Goal: Task Accomplishment & Management: Manage account settings

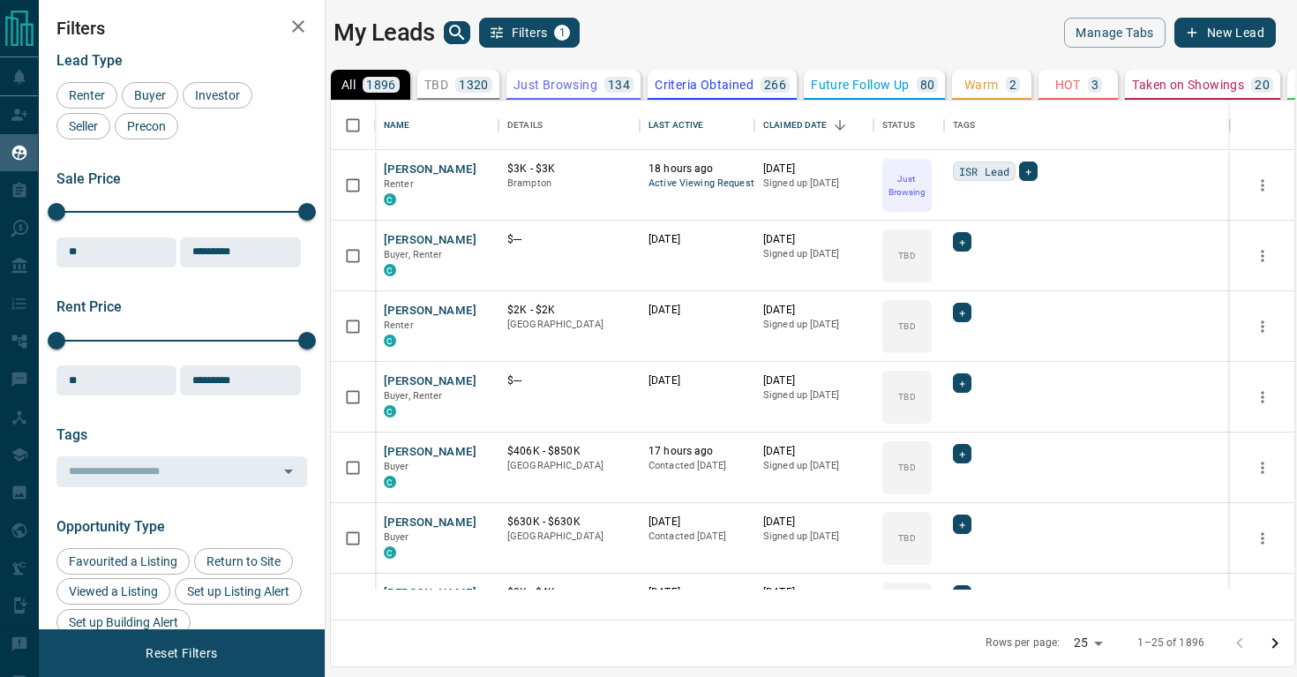
scroll to position [1, 1]
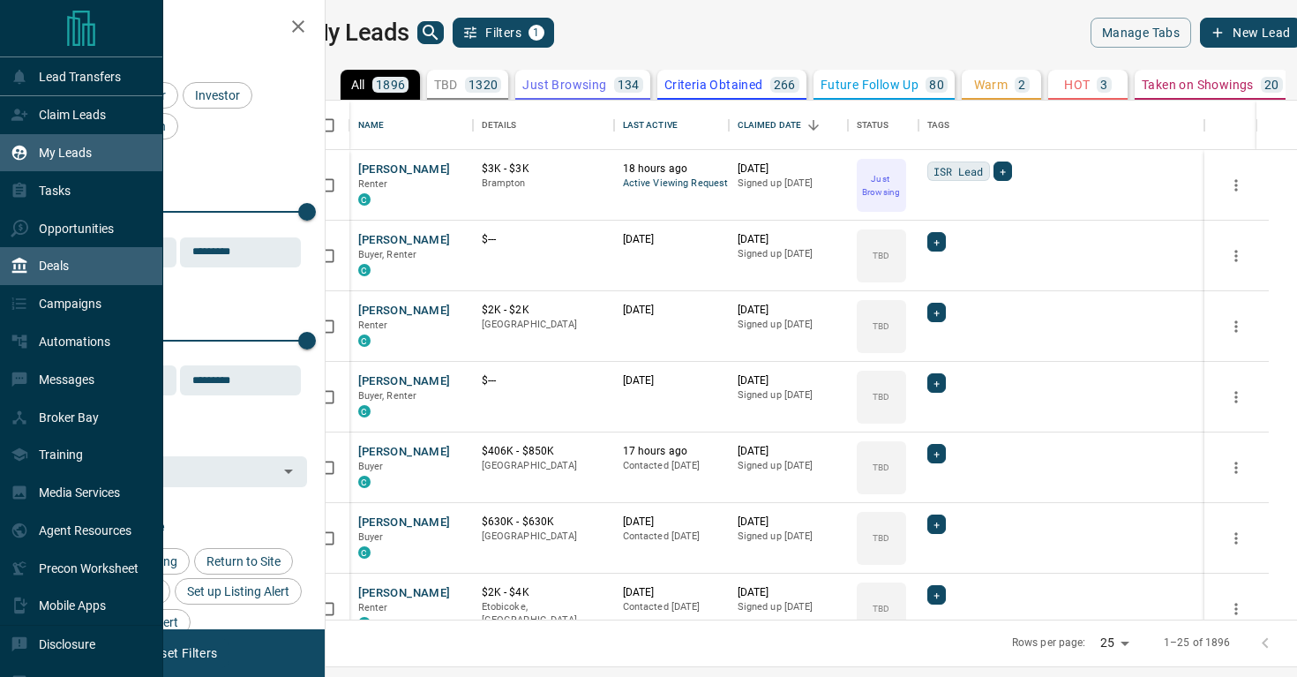
click at [47, 267] on p "Deals" at bounding box center [54, 265] width 30 height 14
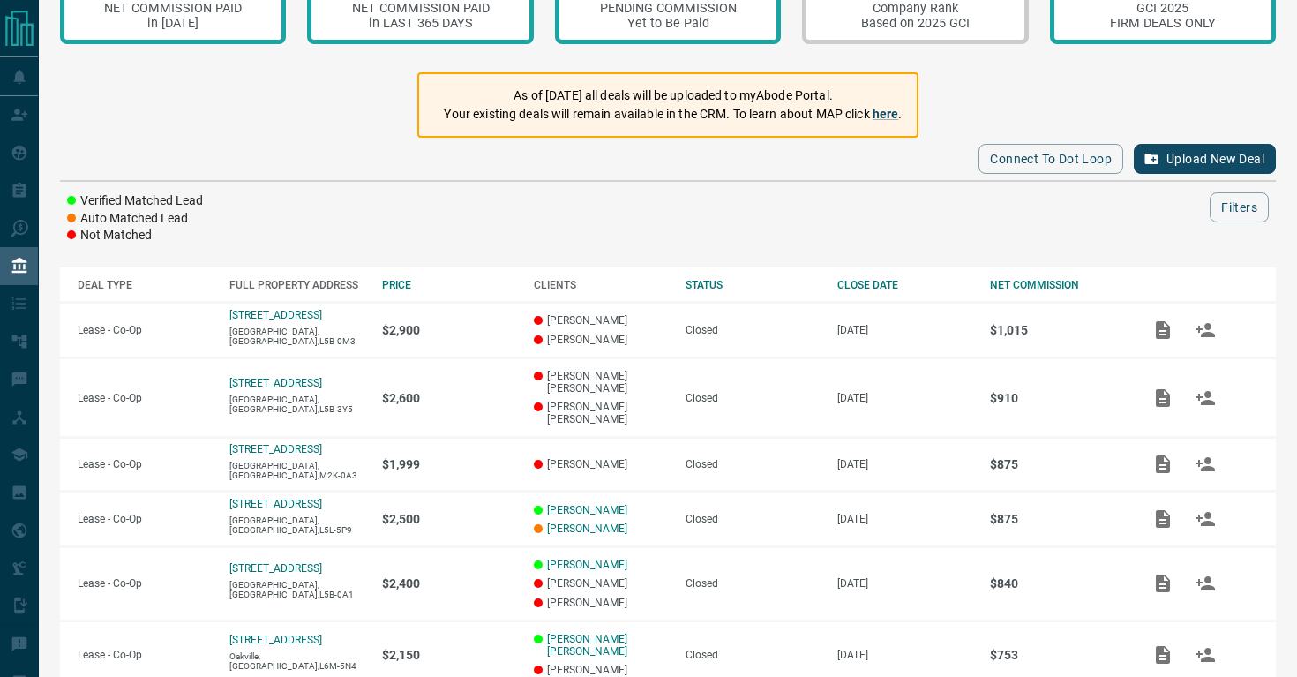
scroll to position [86, 0]
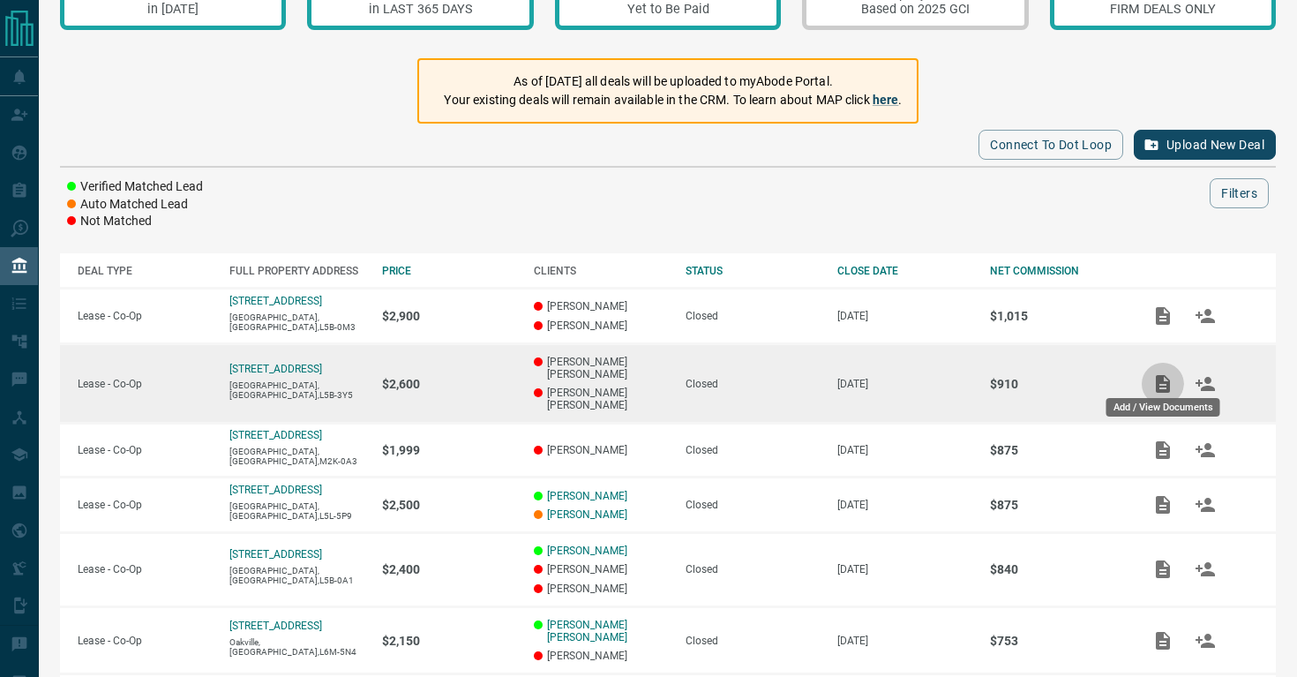
click at [1163, 375] on icon "Add / View Documents" at bounding box center [1163, 384] width 14 height 18
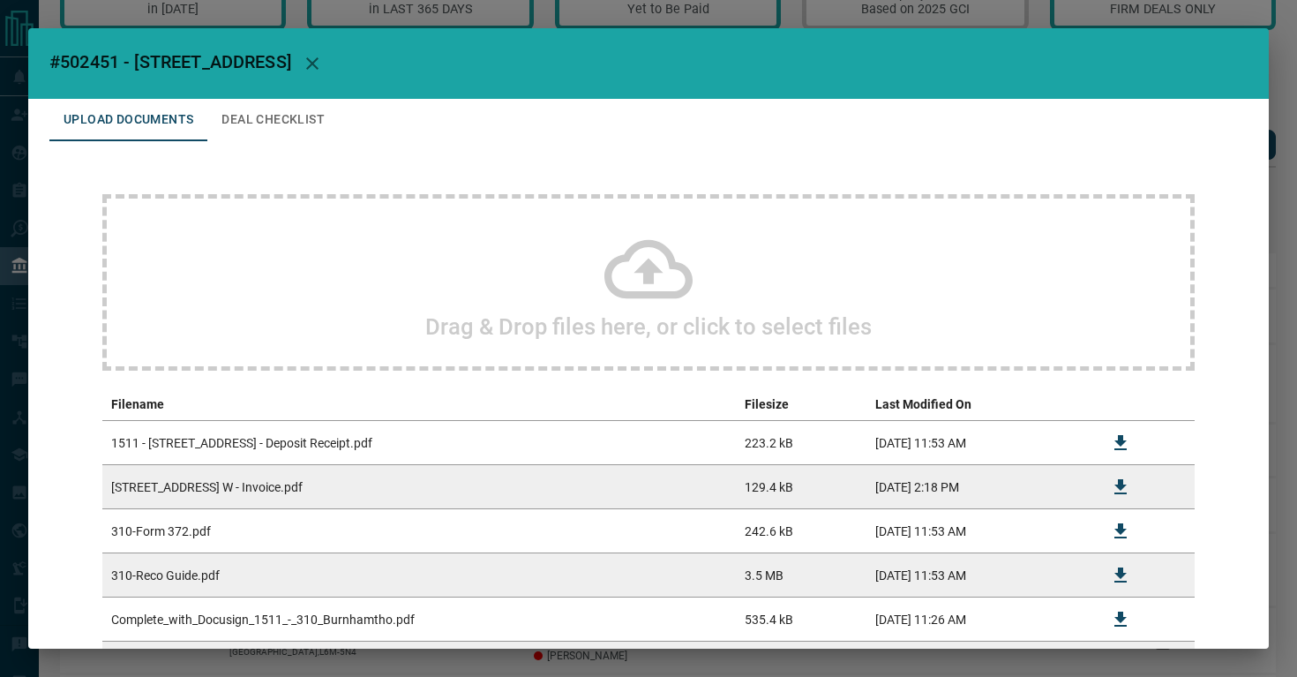
click at [258, 118] on button "Deal Checklist" at bounding box center [272, 120] width 131 height 42
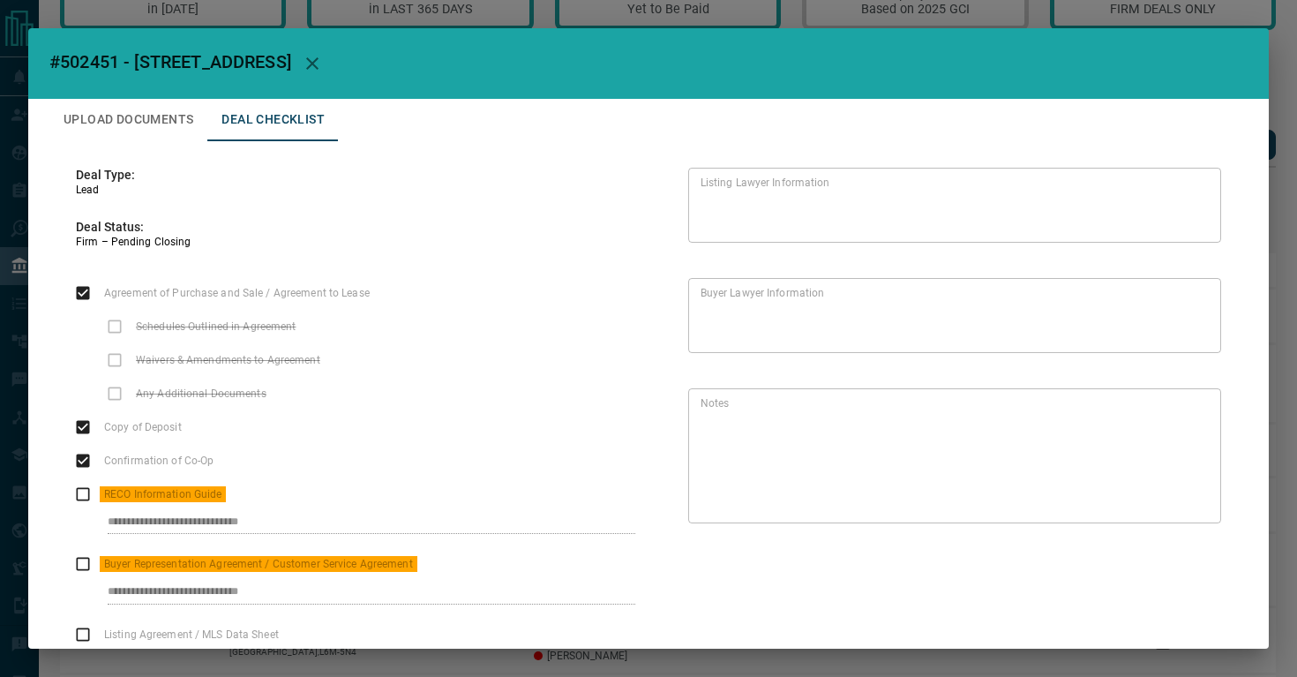
click at [323, 67] on icon "button" at bounding box center [312, 63] width 21 height 21
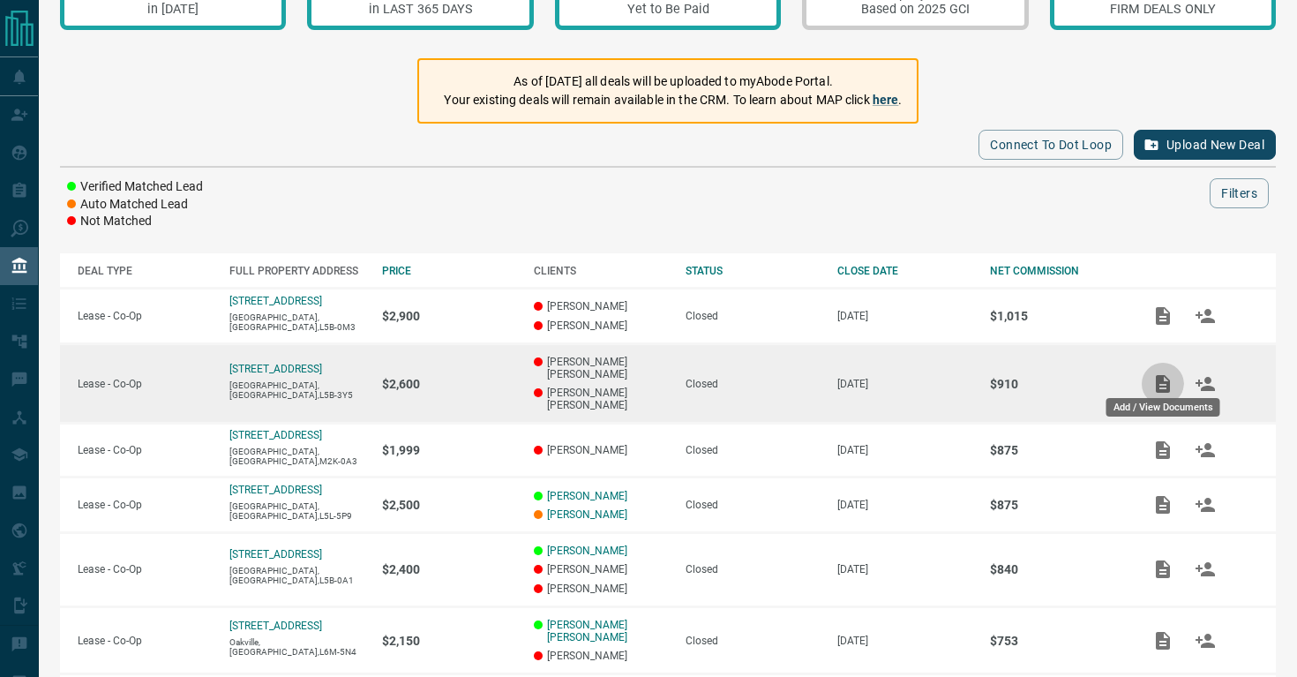
click at [1165, 378] on icon "Add / View Documents" at bounding box center [1163, 384] width 14 height 18
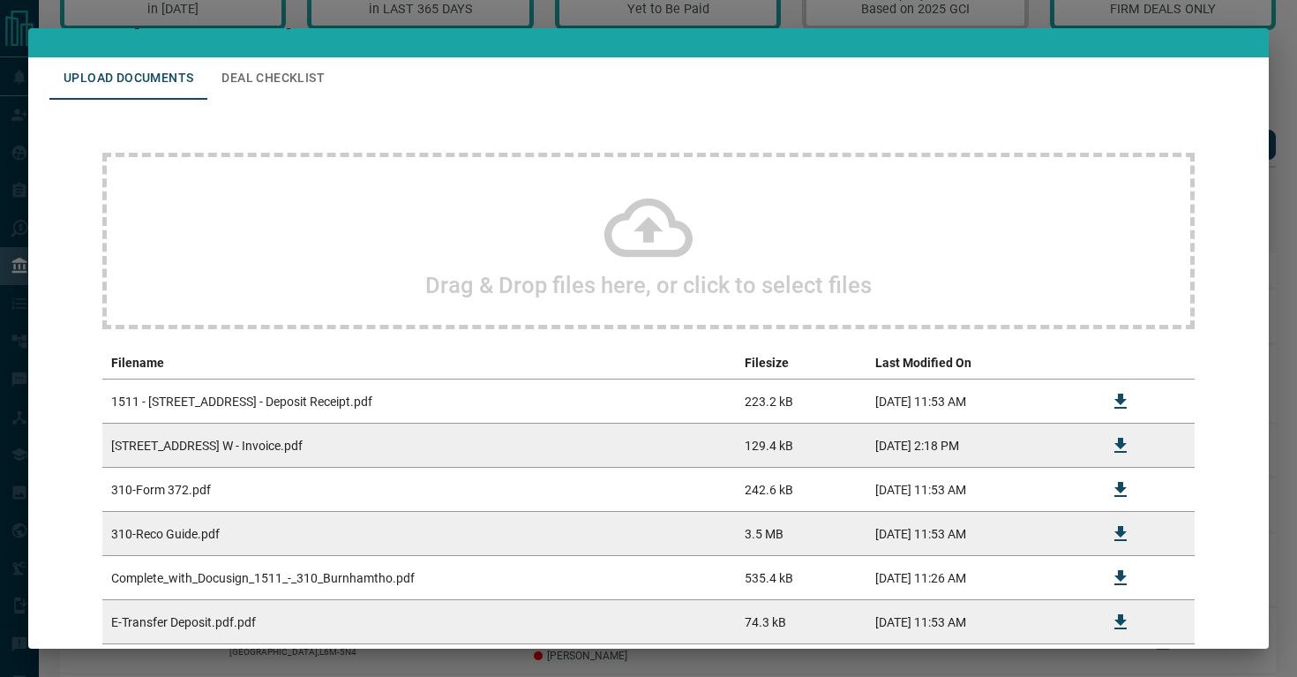
scroll to position [43, 0]
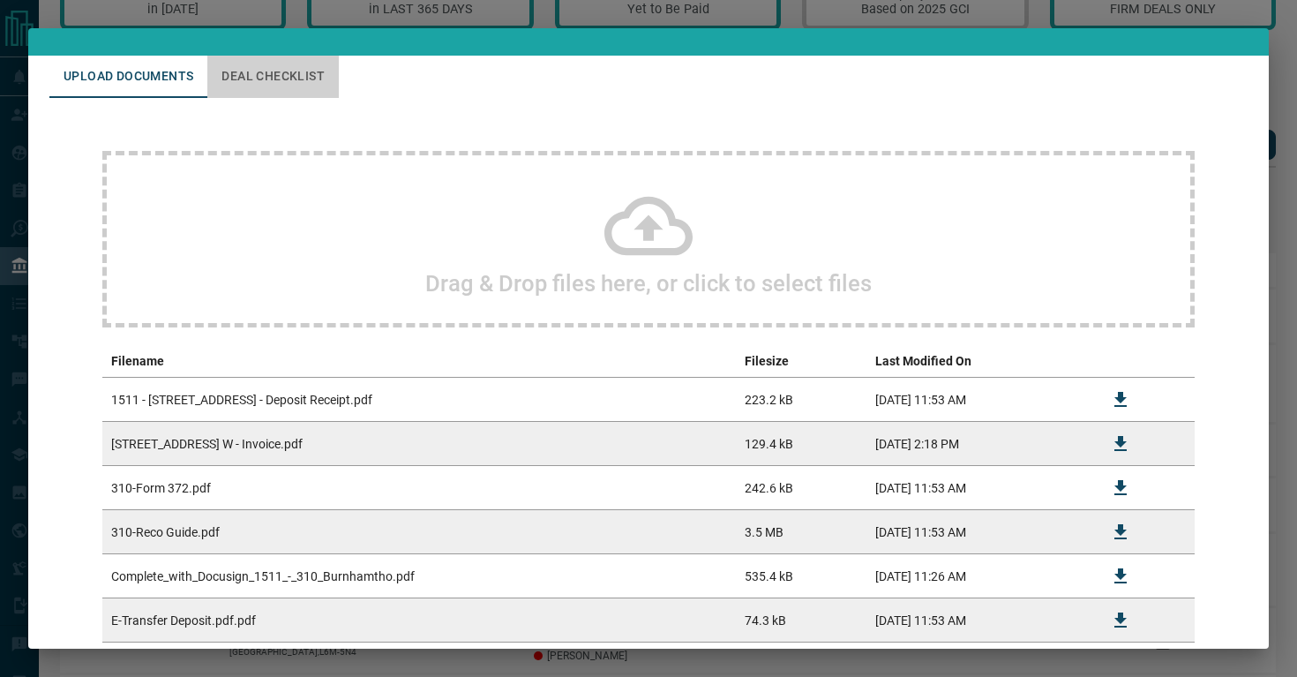
click at [268, 86] on button "Deal Checklist" at bounding box center [272, 77] width 131 height 42
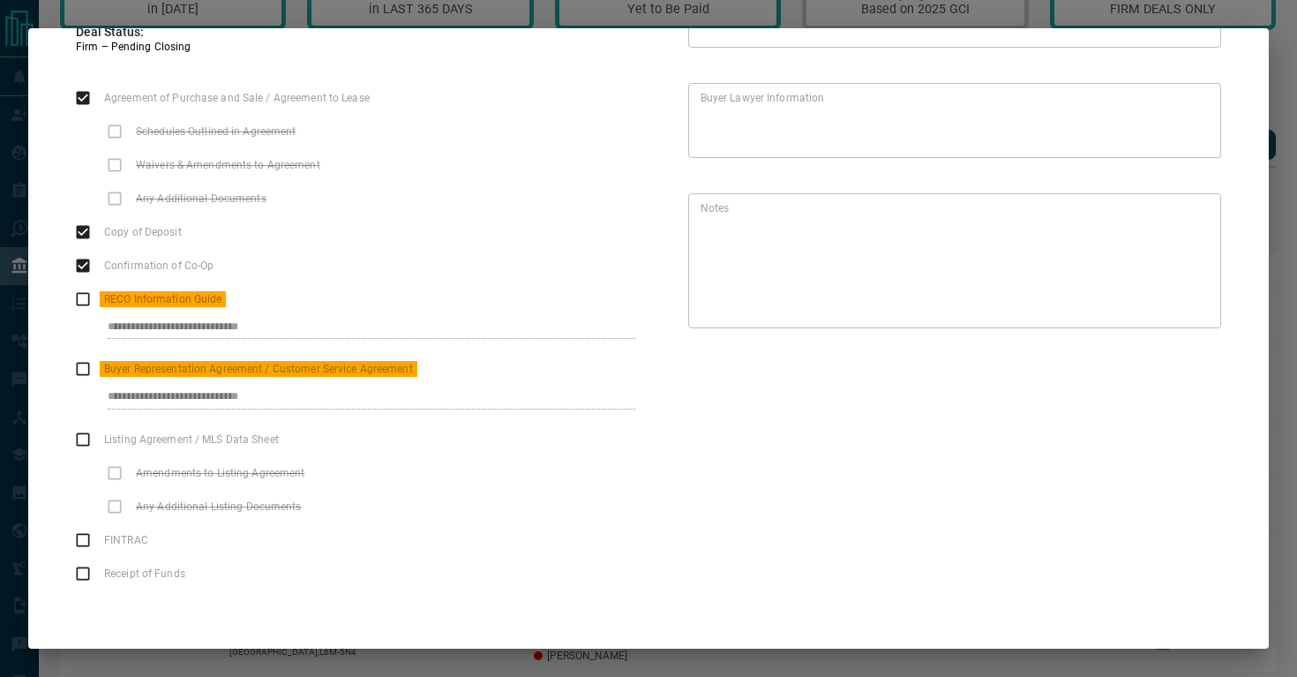
scroll to position [0, 0]
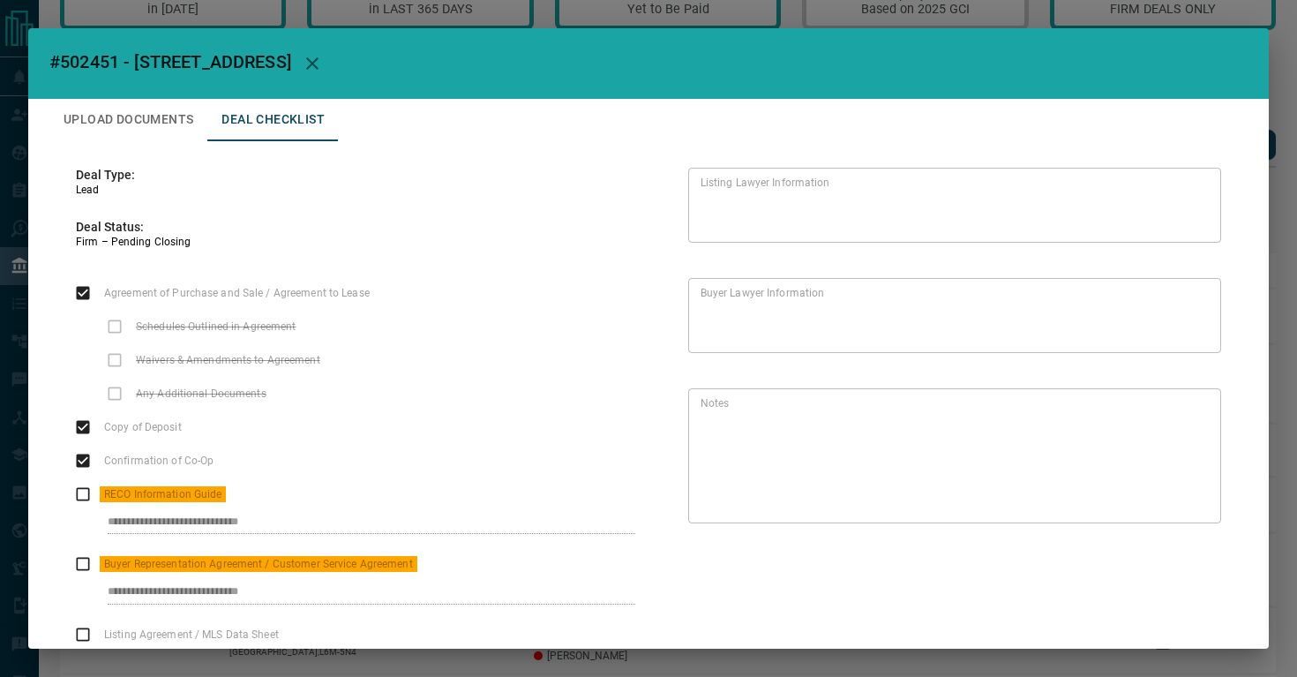
click at [323, 62] on icon "button" at bounding box center [312, 63] width 21 height 21
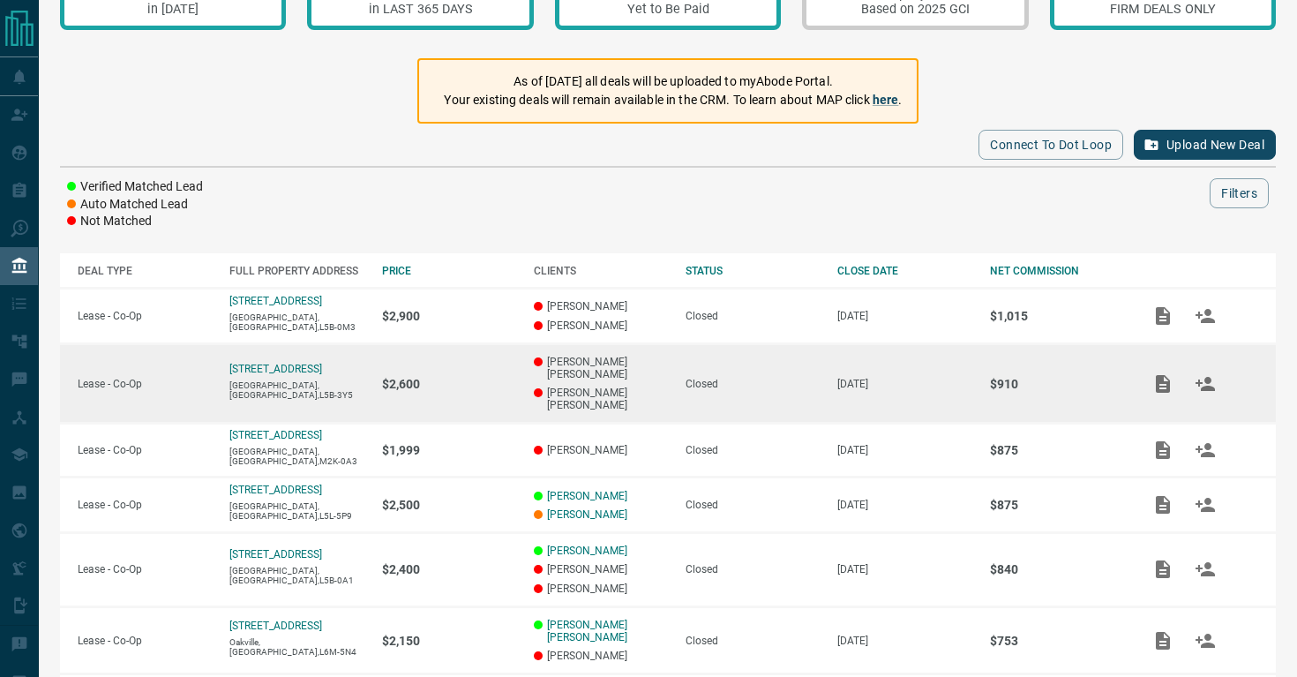
click at [600, 363] on p "[PERSON_NAME] [PERSON_NAME]" at bounding box center [601, 368] width 134 height 25
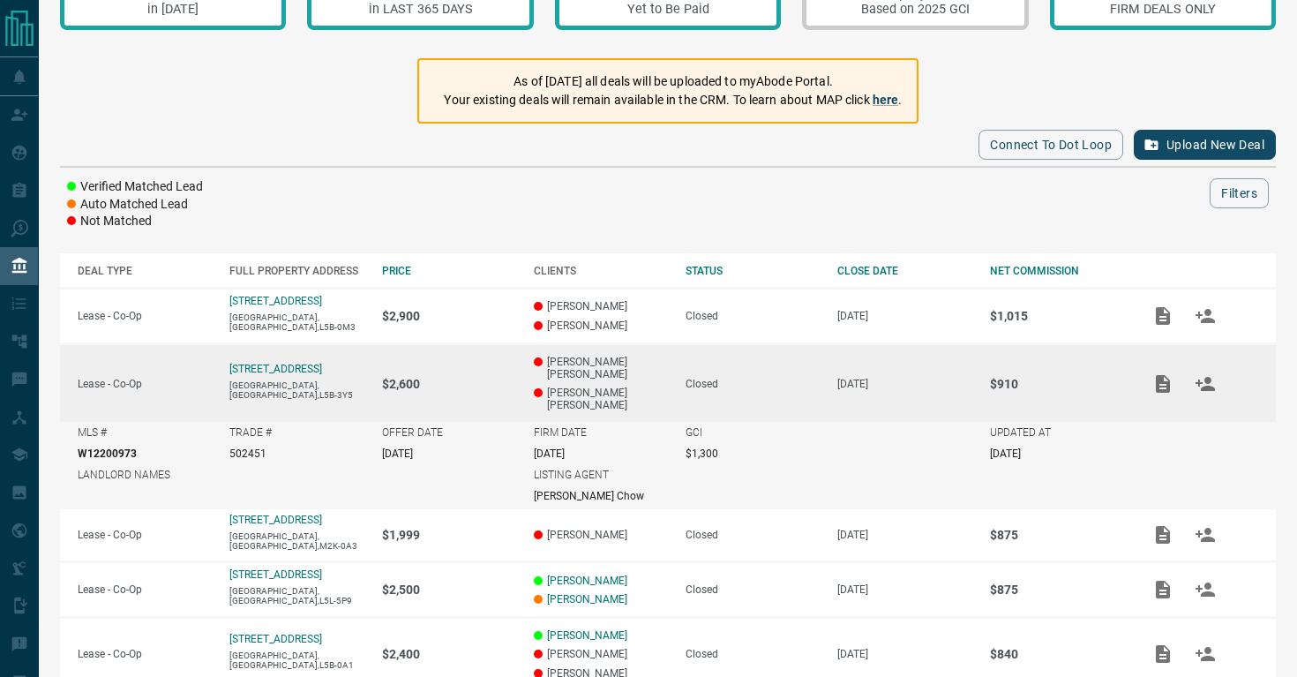
click at [1013, 380] on p "$910" at bounding box center [1057, 384] width 134 height 14
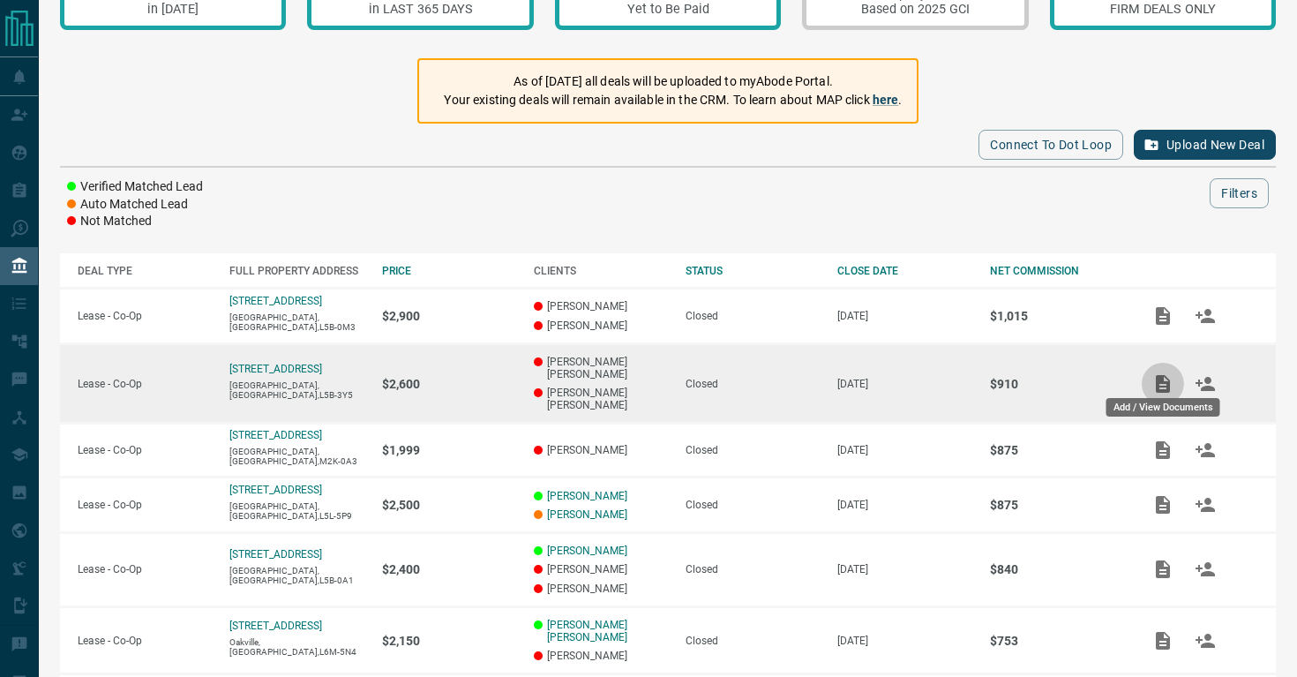
click at [1170, 373] on icon "Add / View Documents" at bounding box center [1162, 383] width 21 height 21
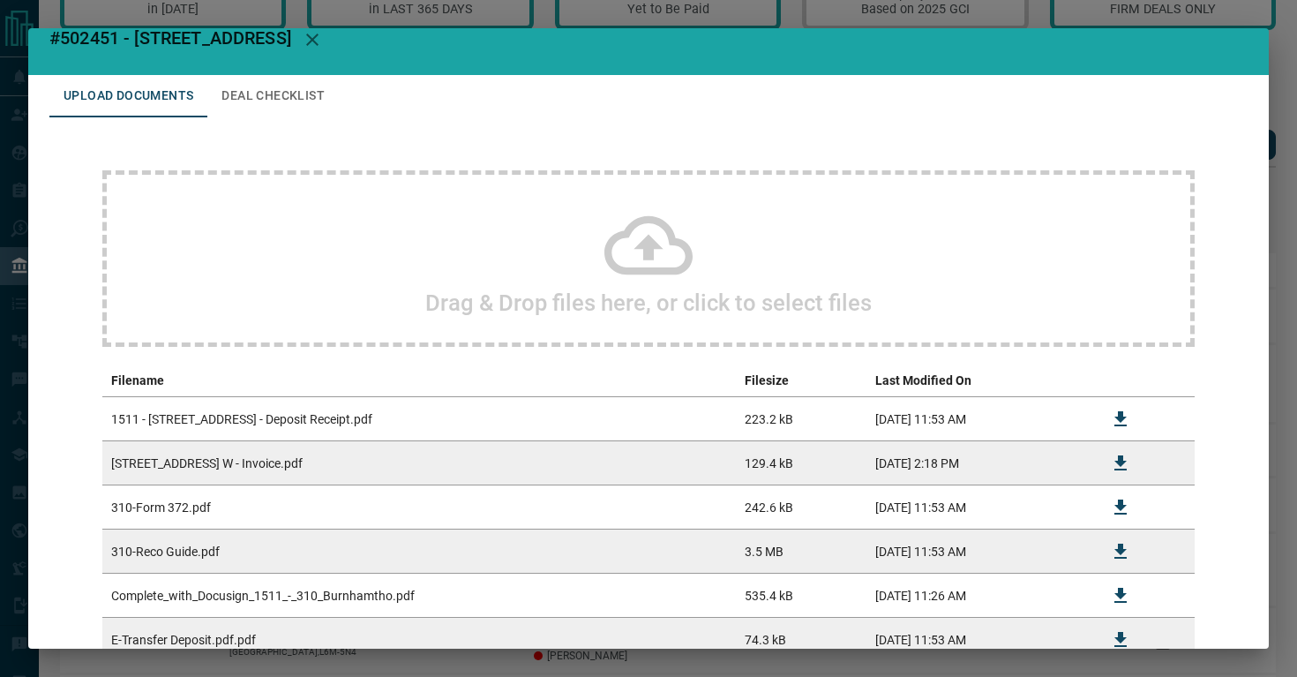
scroll to position [33, 0]
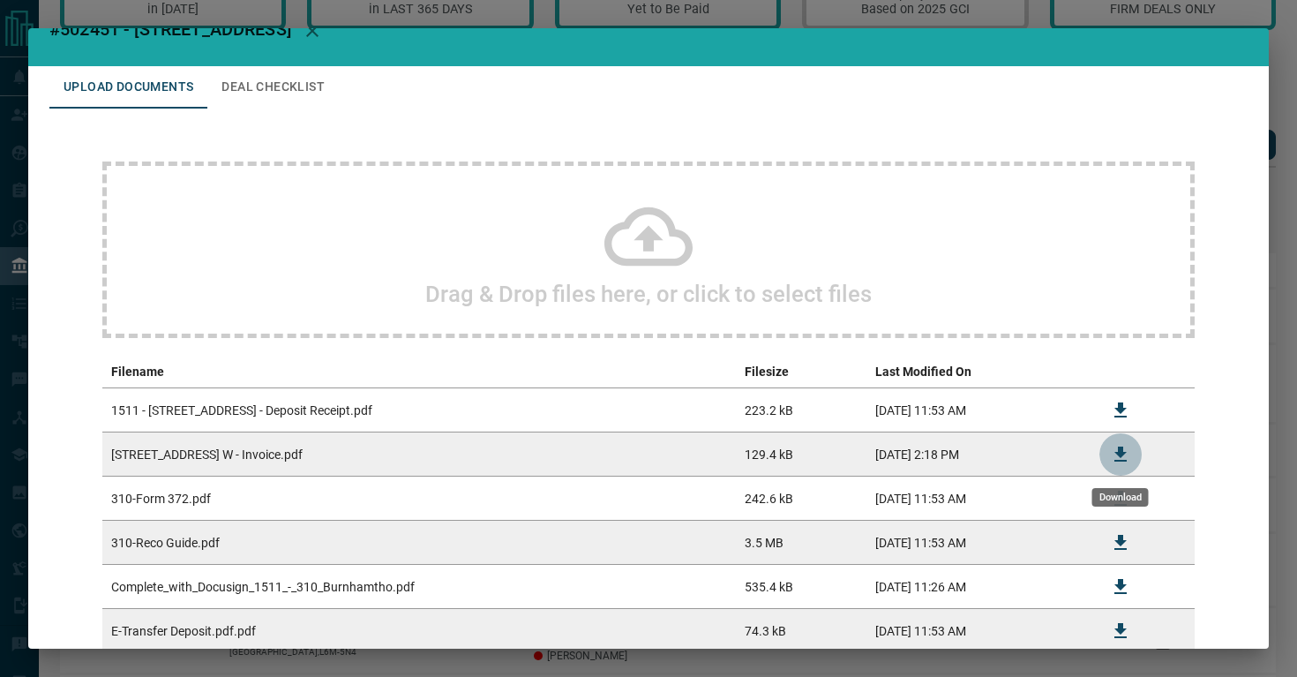
click at [1120, 449] on icon "Download" at bounding box center [1120, 453] width 12 height 15
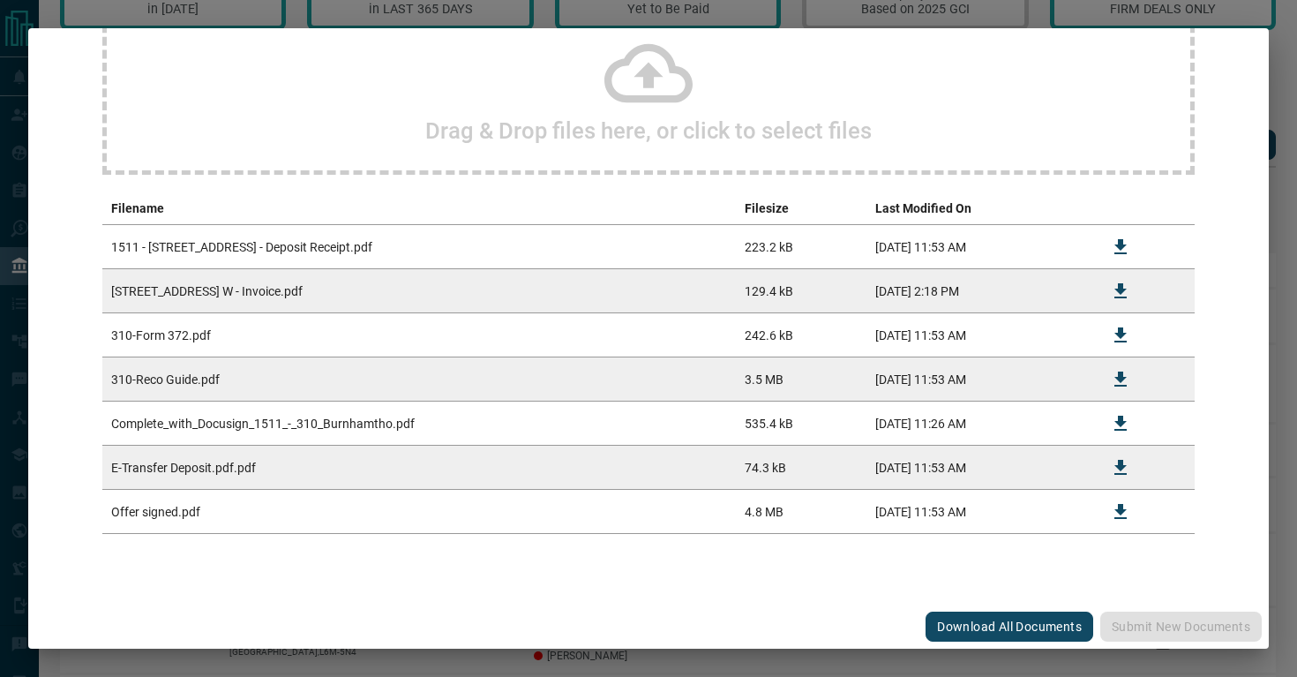
scroll to position [196, 0]
click at [1118, 426] on icon "Download" at bounding box center [1120, 423] width 21 height 21
click at [1120, 416] on icon "Download" at bounding box center [1120, 423] width 12 height 15
